Goal: Transaction & Acquisition: Purchase product/service

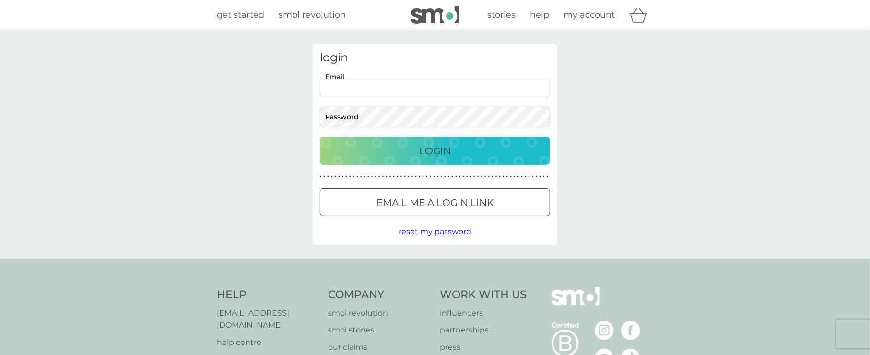
type input "[PERSON_NAME][EMAIL_ADDRESS][DOMAIN_NAME]"
click at [397, 150] on div "Login" at bounding box center [434, 150] width 211 height 15
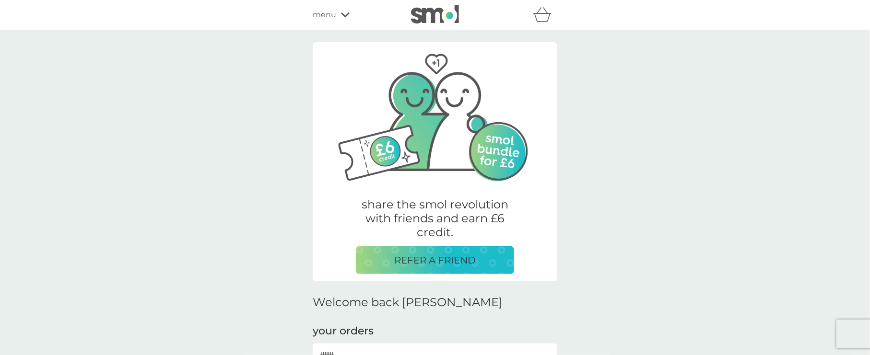
scroll to position [335, 0]
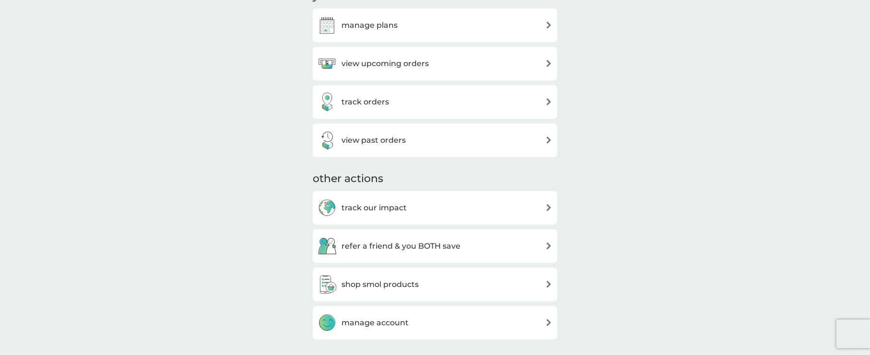
click at [373, 289] on h3 "shop smol products" at bounding box center [379, 285] width 77 height 12
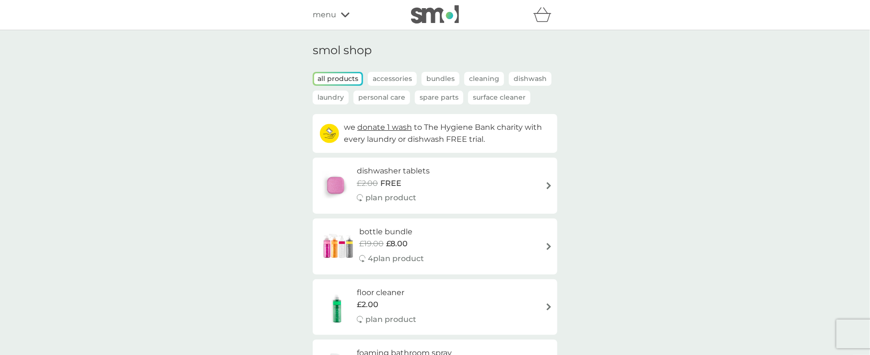
click at [448, 96] on p "Spare Parts" at bounding box center [439, 98] width 48 height 14
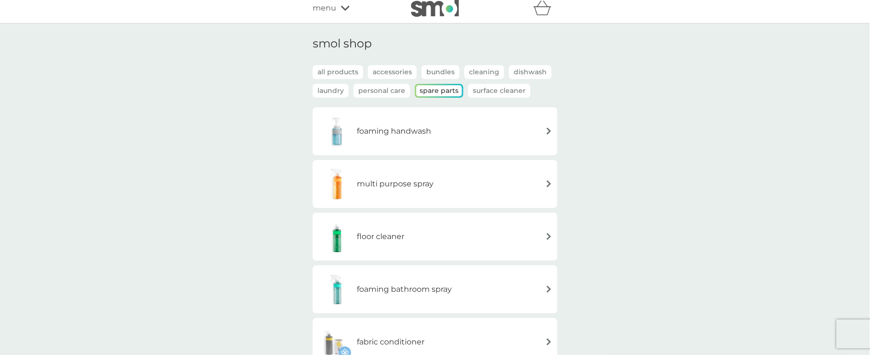
scroll to position [192, 0]
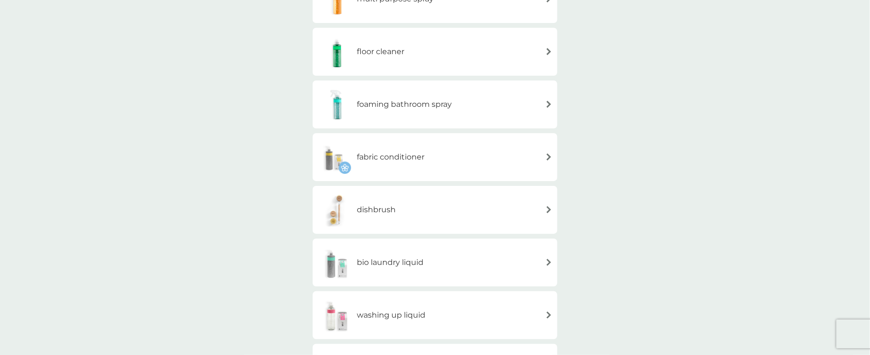
click at [476, 218] on div "dishbrush" at bounding box center [434, 210] width 235 height 34
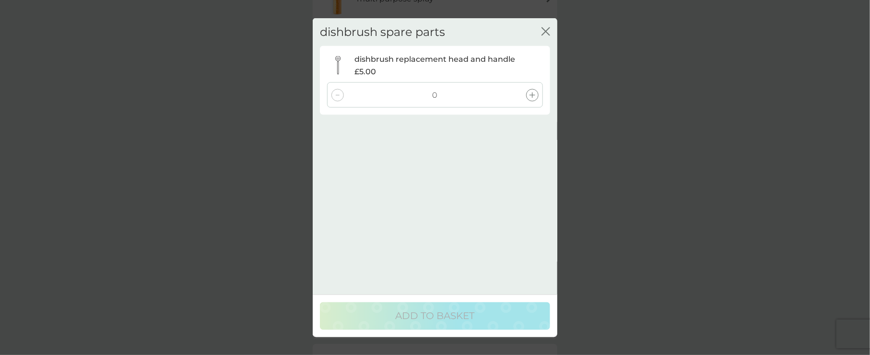
click at [549, 33] on icon "close" at bounding box center [545, 31] width 9 height 9
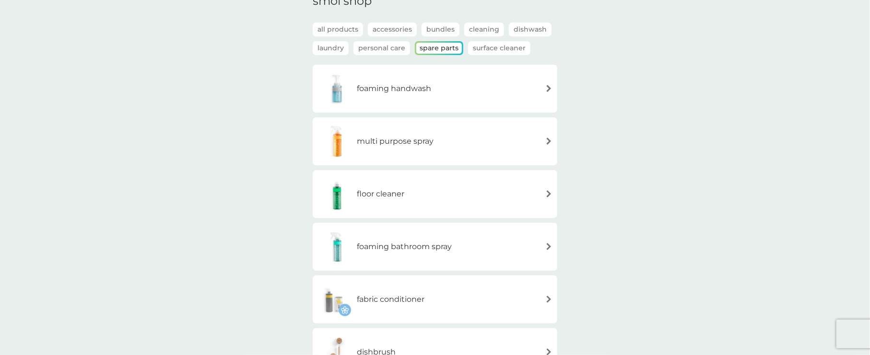
scroll to position [0, 0]
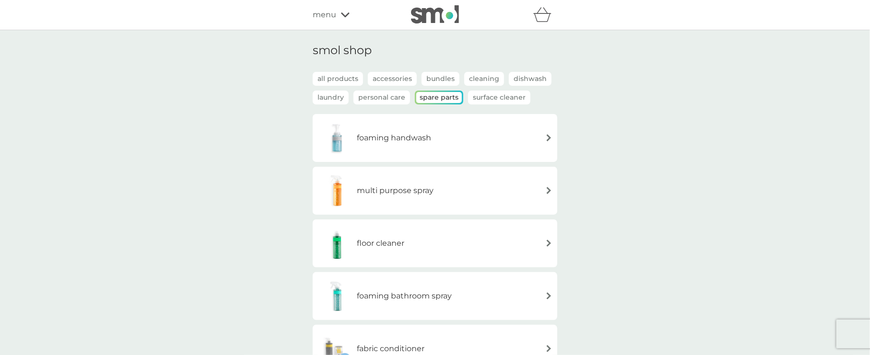
click at [329, 18] on span "menu" at bounding box center [324, 15] width 23 height 12
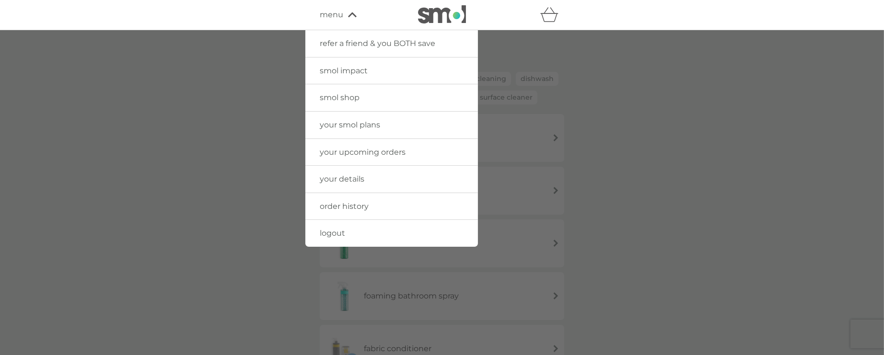
click at [613, 122] on div at bounding box center [442, 207] width 884 height 355
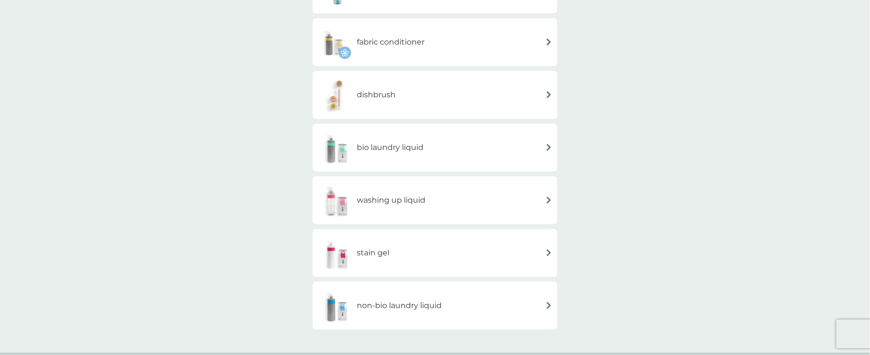
scroll to position [192, 0]
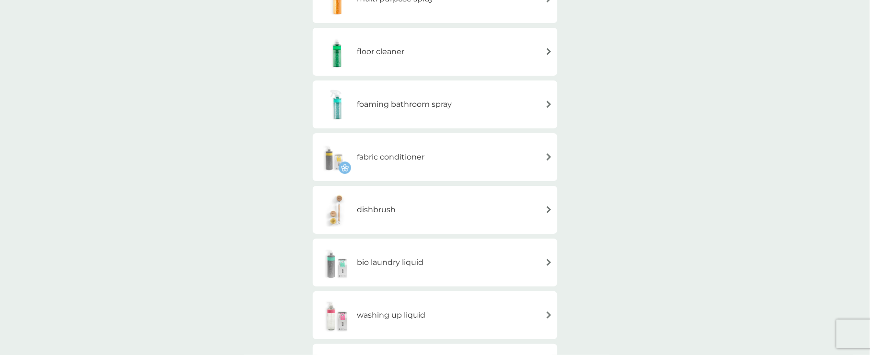
click at [427, 202] on div "dishbrush" at bounding box center [434, 210] width 235 height 34
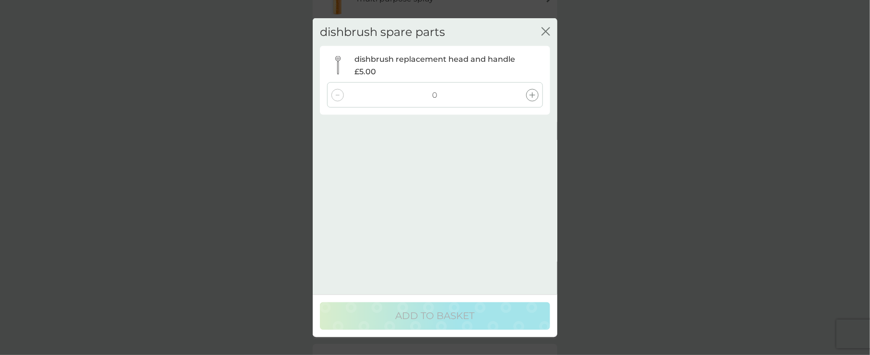
click at [542, 33] on icon "close" at bounding box center [545, 31] width 9 height 9
